Goal: Information Seeking & Learning: Learn about a topic

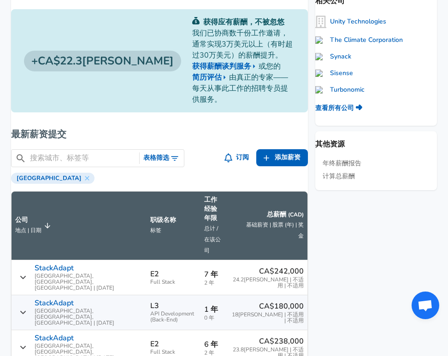
scroll to position [389, 0]
